Goal: Transaction & Acquisition: Purchase product/service

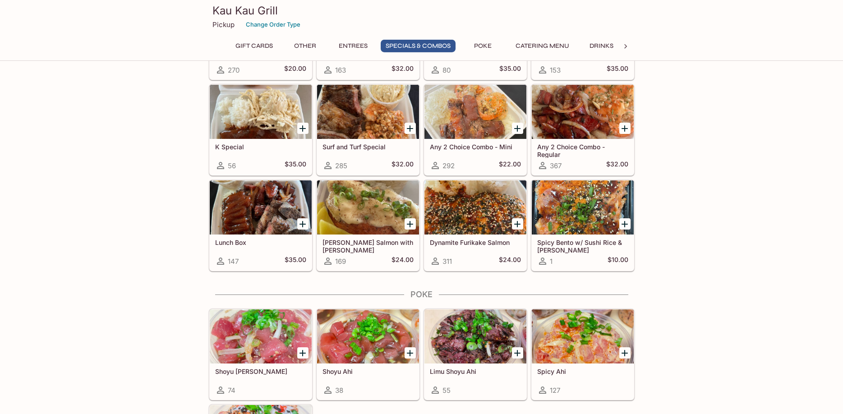
scroll to position [1043, 0]
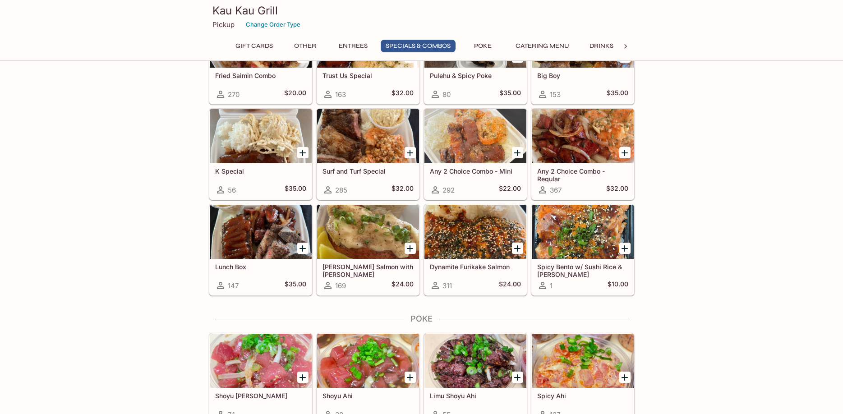
click at [612, 265] on h5 "Spicy Bento w/ Sushi Rice & [PERSON_NAME]" at bounding box center [582, 270] width 91 height 15
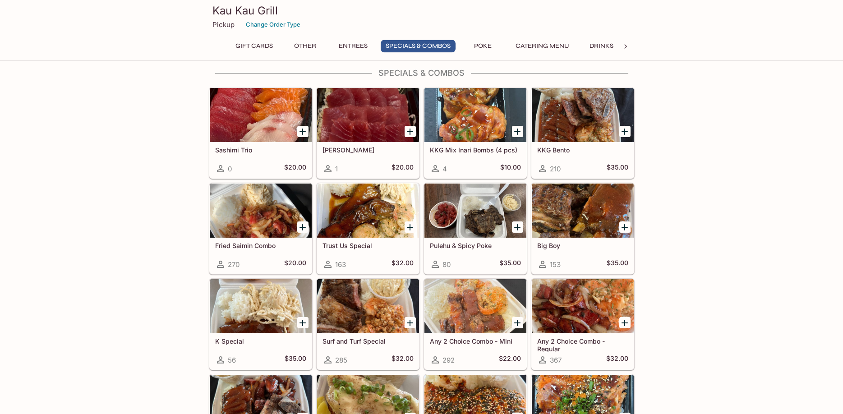
scroll to position [853, 0]
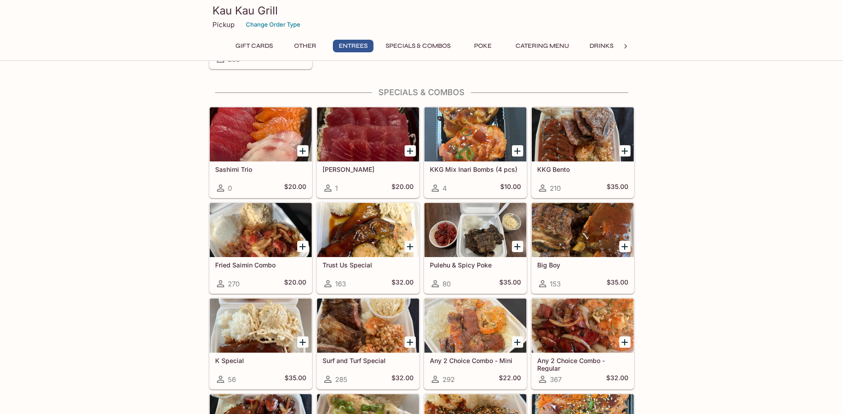
click at [230, 258] on div "Fried Saimin Combo 270 $20.00" at bounding box center [261, 275] width 102 height 36
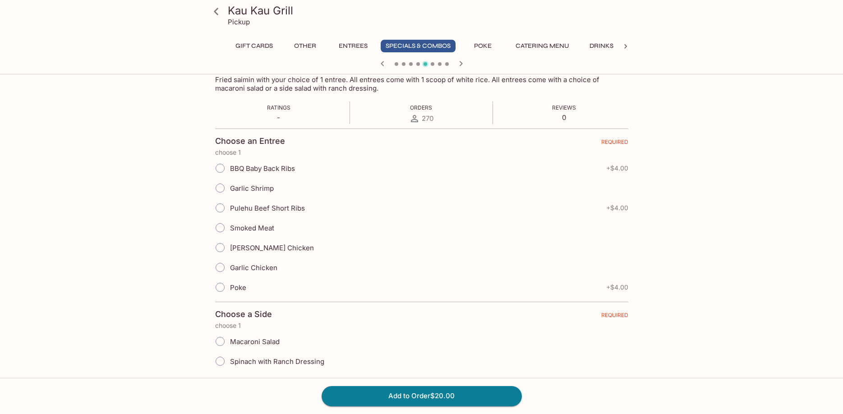
scroll to position [123, 0]
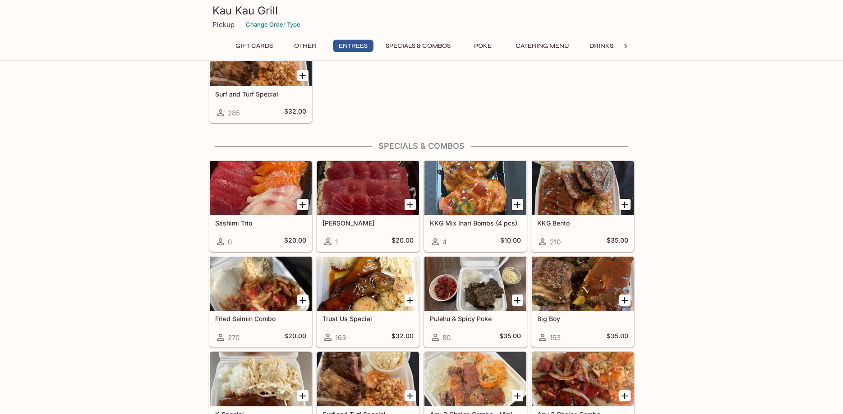
scroll to position [853, 0]
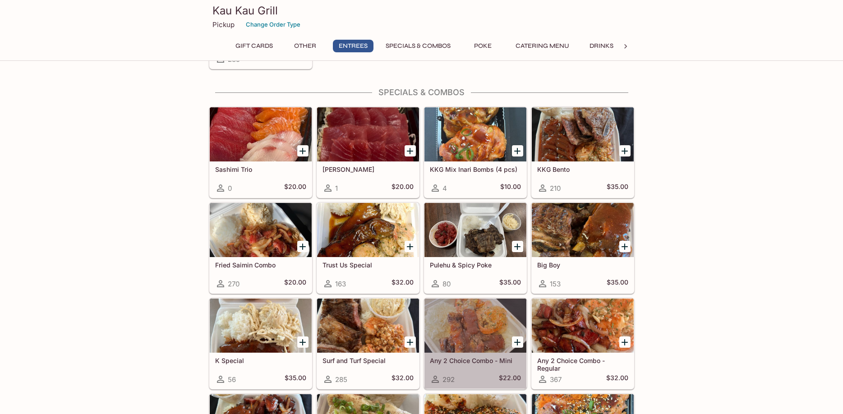
click at [484, 333] on div at bounding box center [475, 326] width 102 height 54
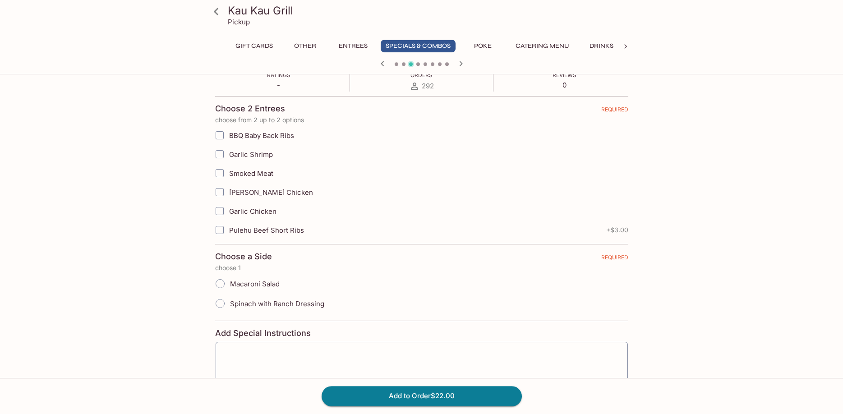
scroll to position [184, 0]
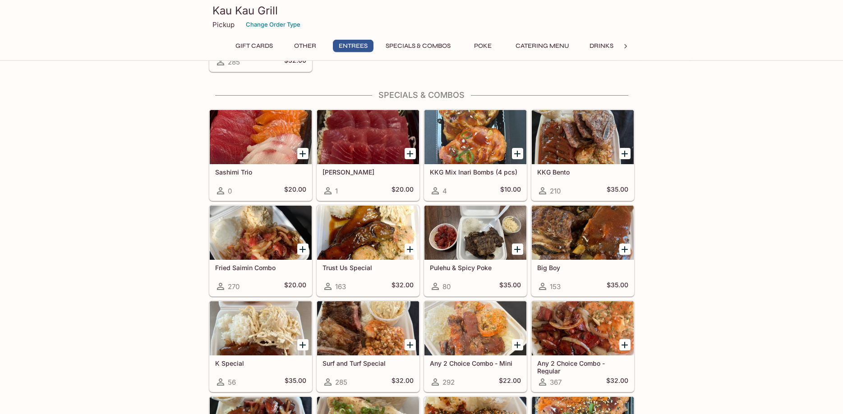
scroll to position [853, 0]
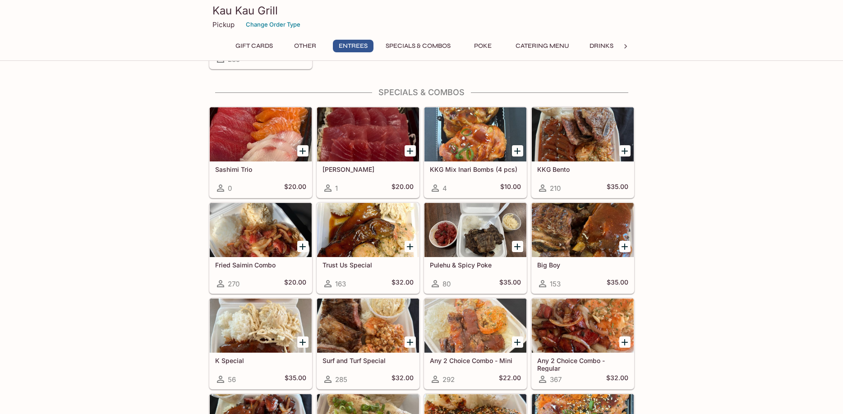
click at [568, 367] on h5 "Any 2 Choice Combo - Regular" at bounding box center [582, 364] width 91 height 15
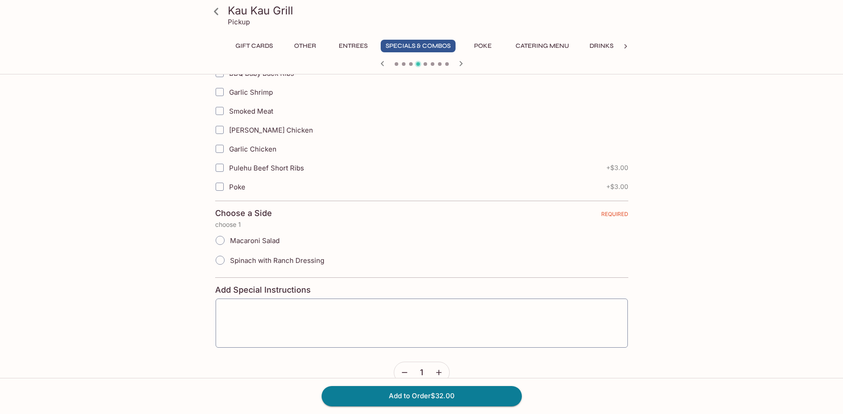
scroll to position [61, 0]
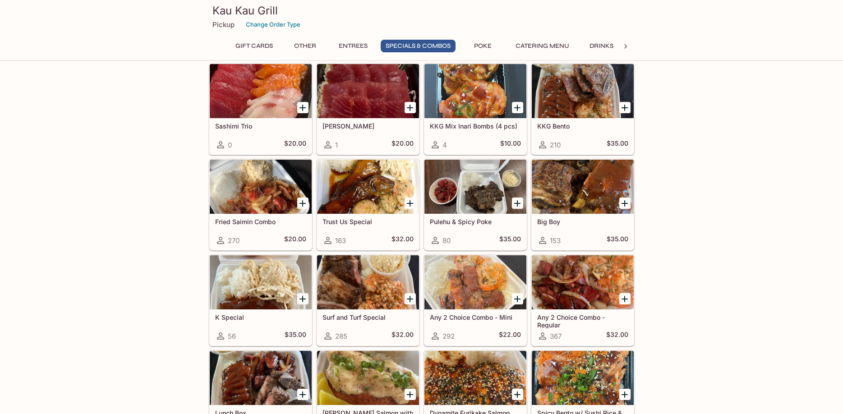
scroll to position [958, 0]
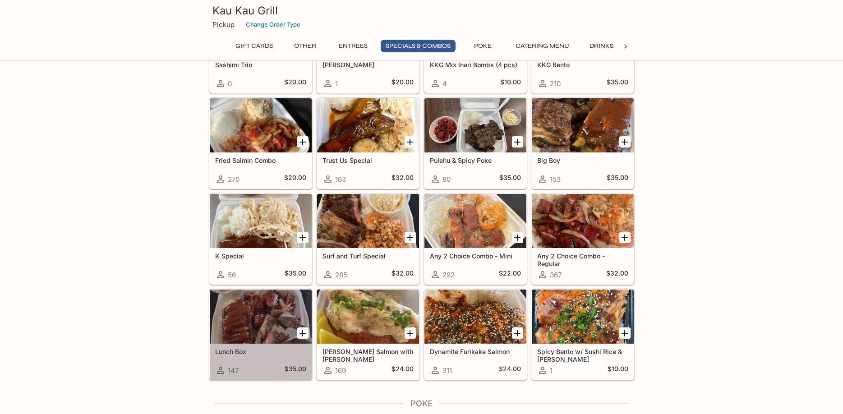
click at [281, 325] on div at bounding box center [261, 317] width 102 height 54
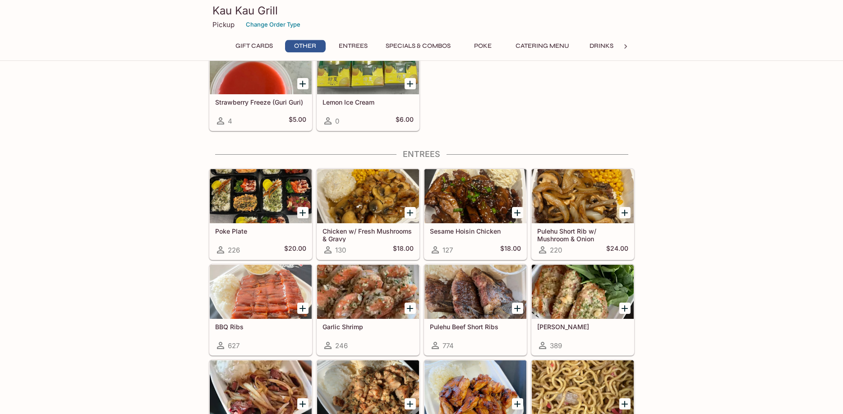
scroll to position [424, 0]
